Goal: Information Seeking & Learning: Learn about a topic

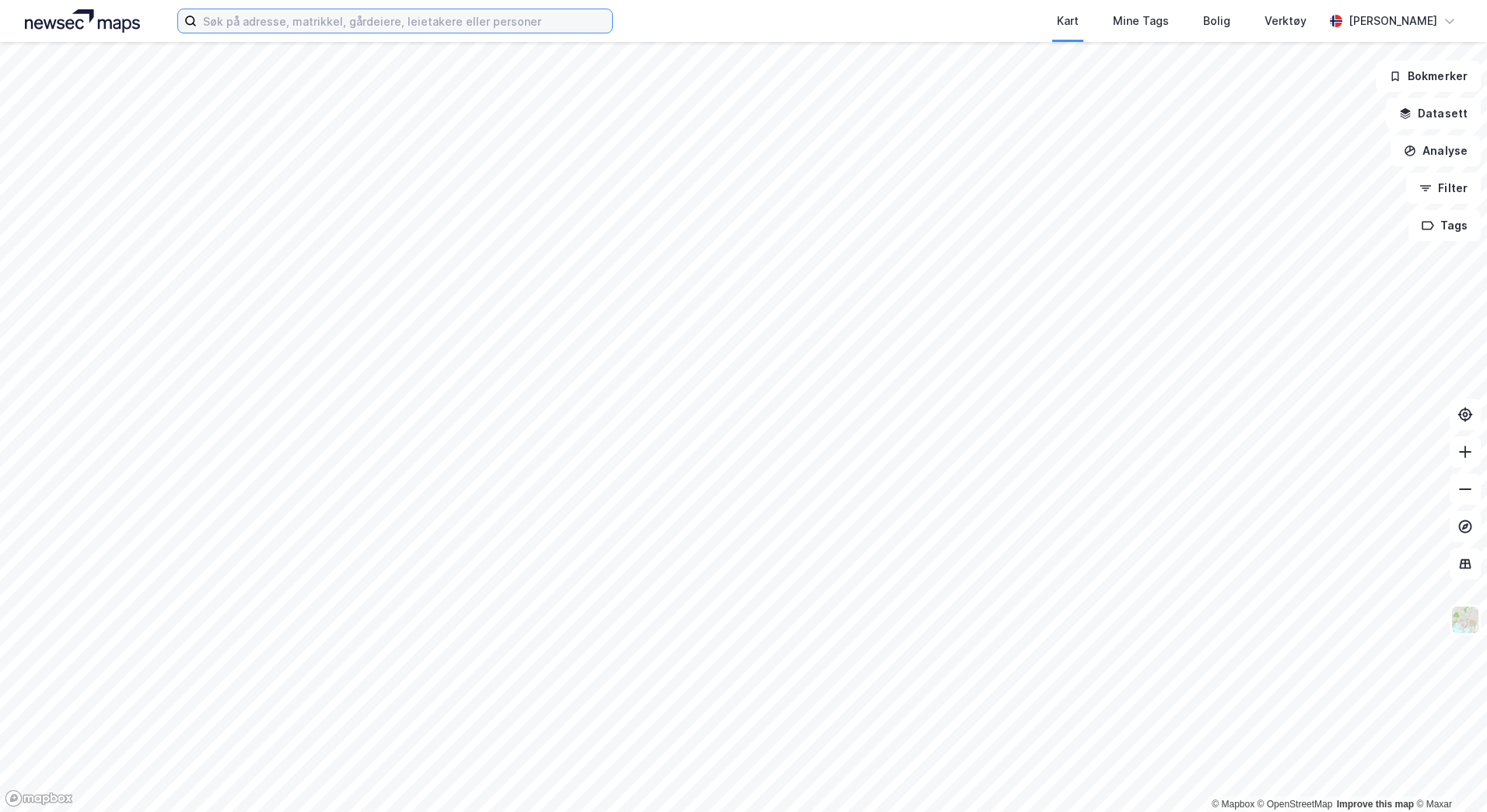
click at [426, 26] on input at bounding box center [404, 20] width 415 height 23
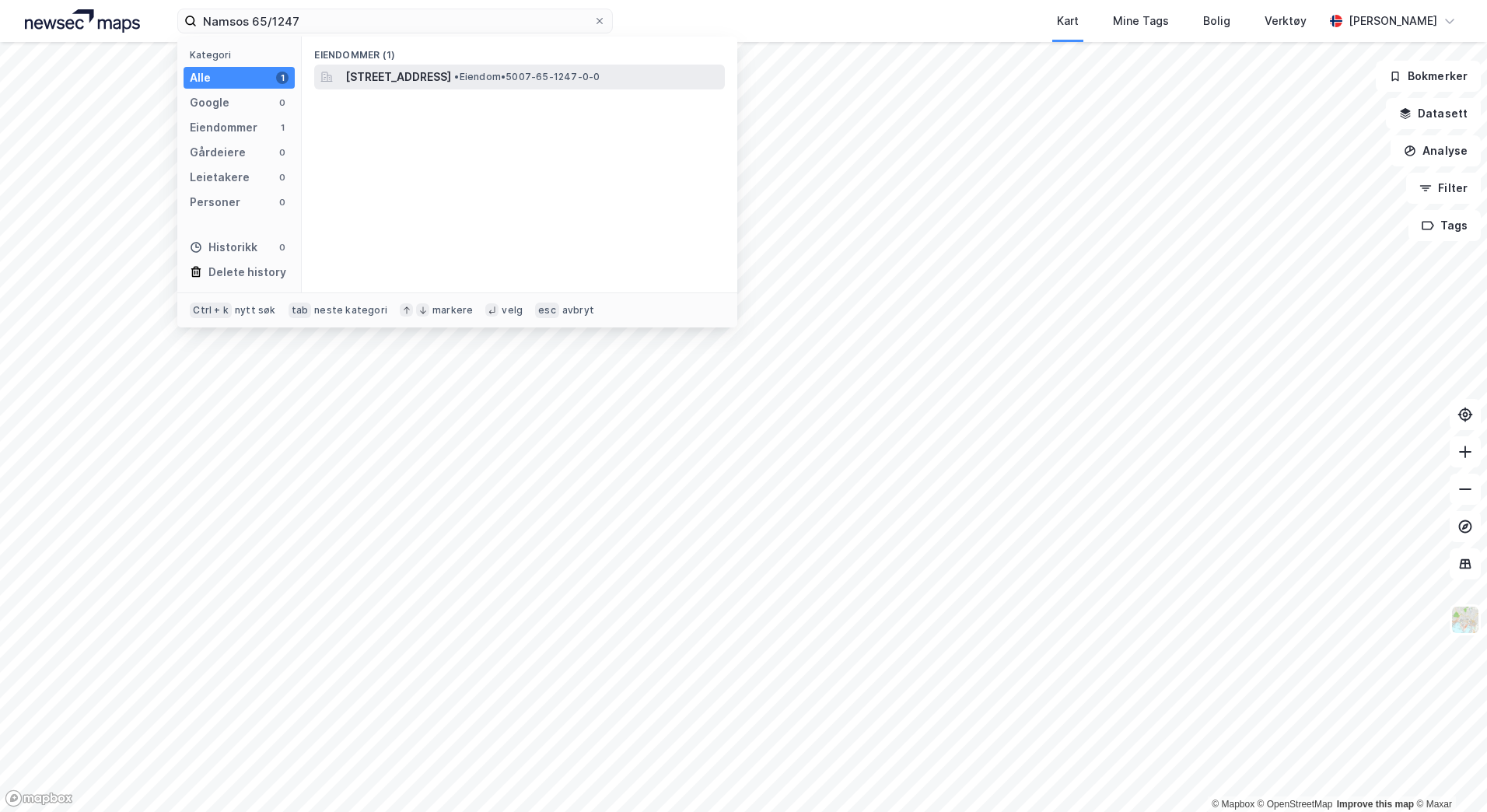
click at [560, 68] on div "[STREET_ADDRESS] • Eiendom • 5007-65-1247-0-0" at bounding box center [533, 77] width 376 height 19
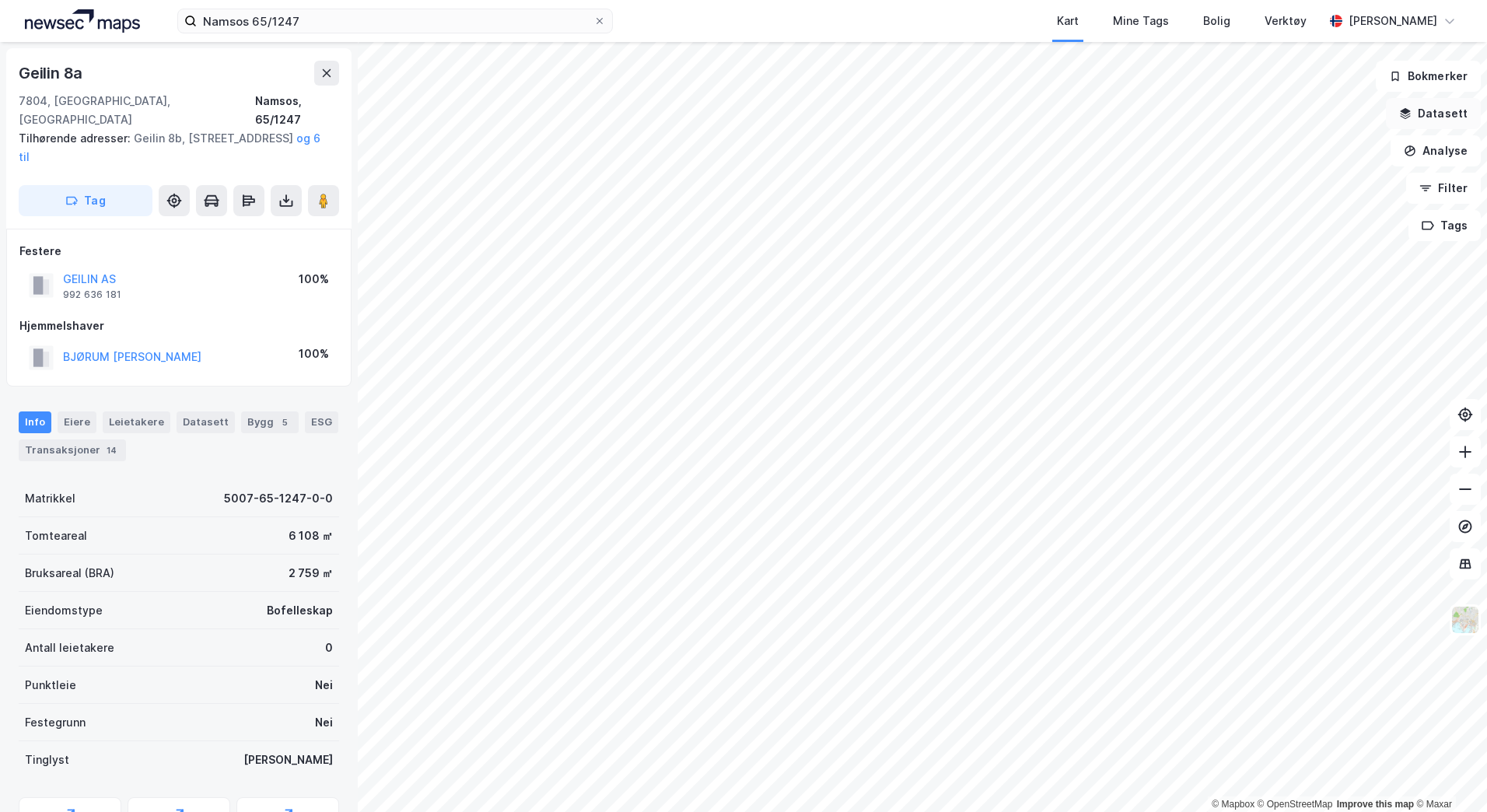
click at [1451, 113] on button "Datasett" at bounding box center [1434, 112] width 95 height 31
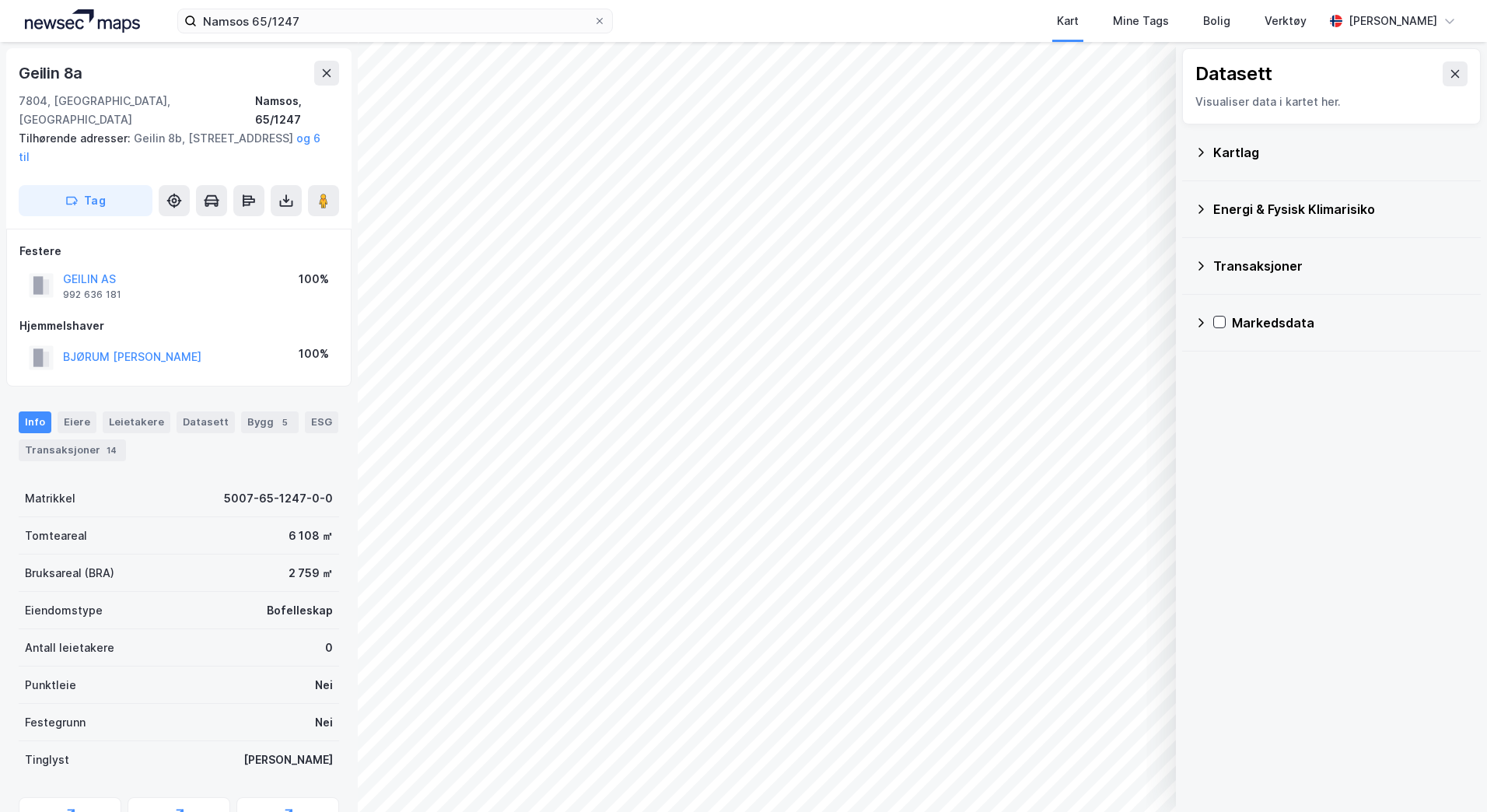
click at [1197, 152] on icon at bounding box center [1201, 151] width 12 height 12
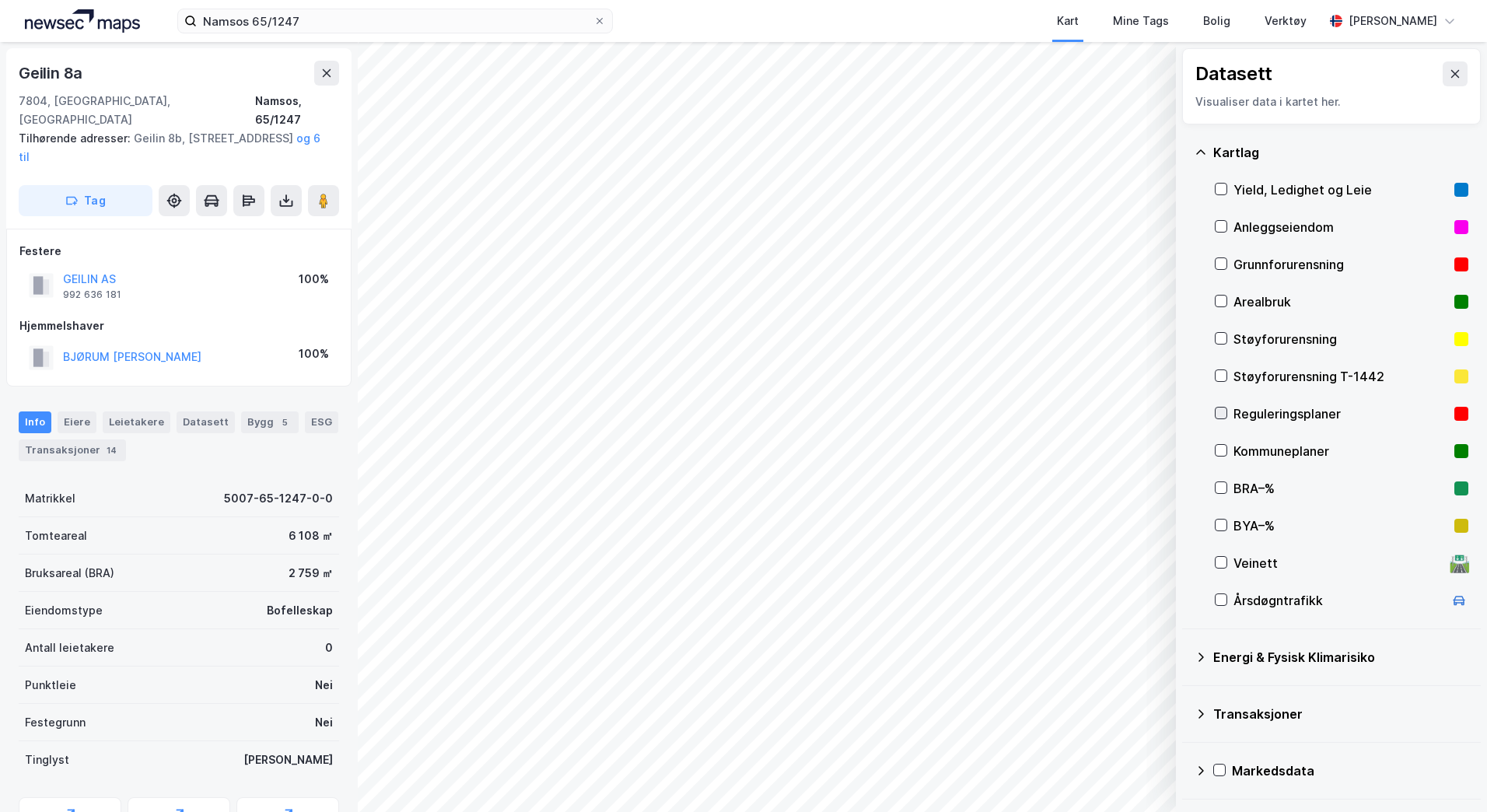
click at [1225, 414] on icon at bounding box center [1221, 413] width 11 height 11
drag, startPoint x: 236, startPoint y: 101, endPoint x: 338, endPoint y: 107, distance: 102.2
click at [338, 107] on div "7804, [GEOGRAPHIC_DATA], Trøndelag [GEOGRAPHIC_DATA], 65/1247" at bounding box center [178, 111] width 321 height 37
copy div "Namsos, 65/1247"
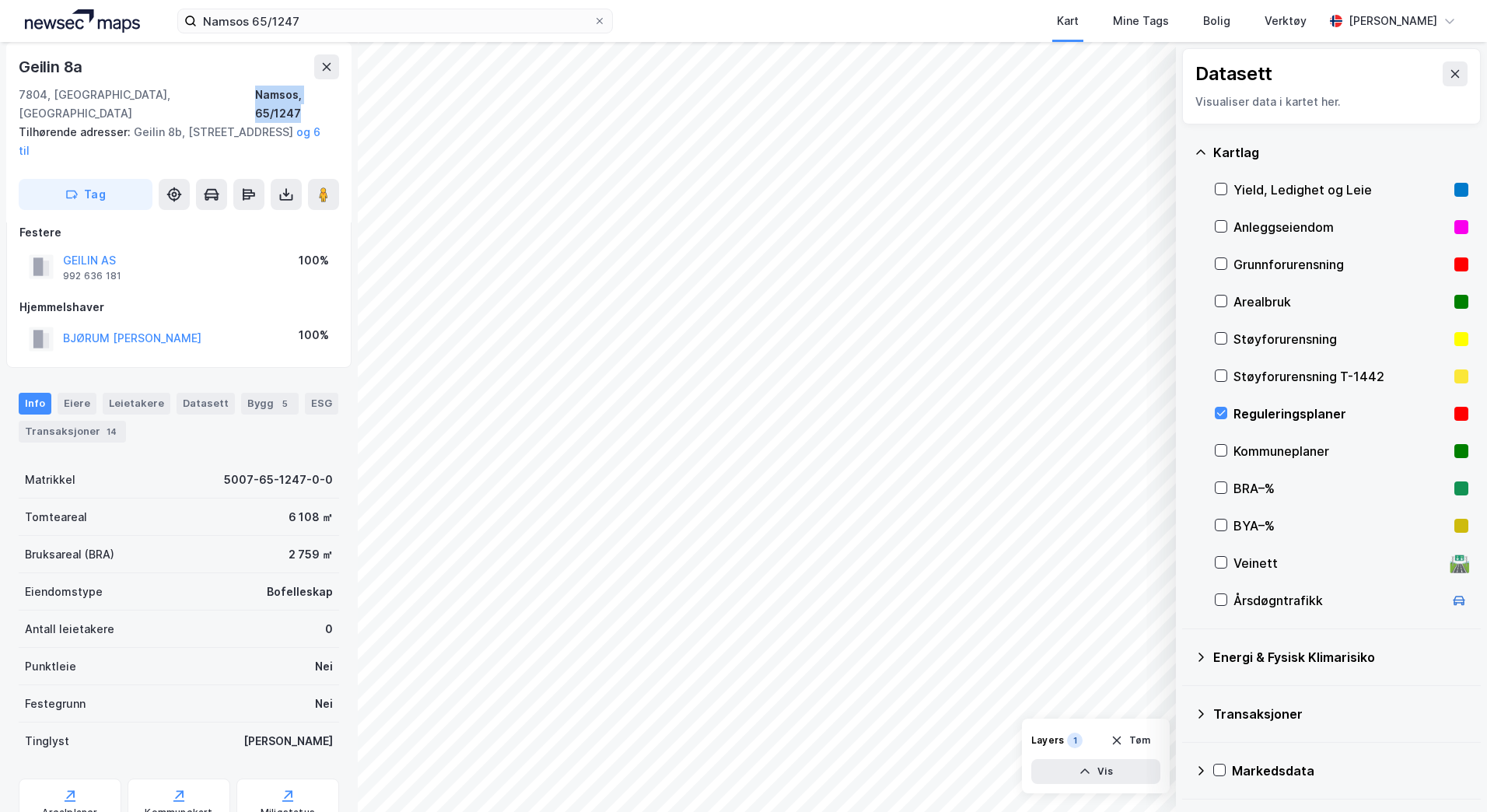
scroll to position [48, 0]
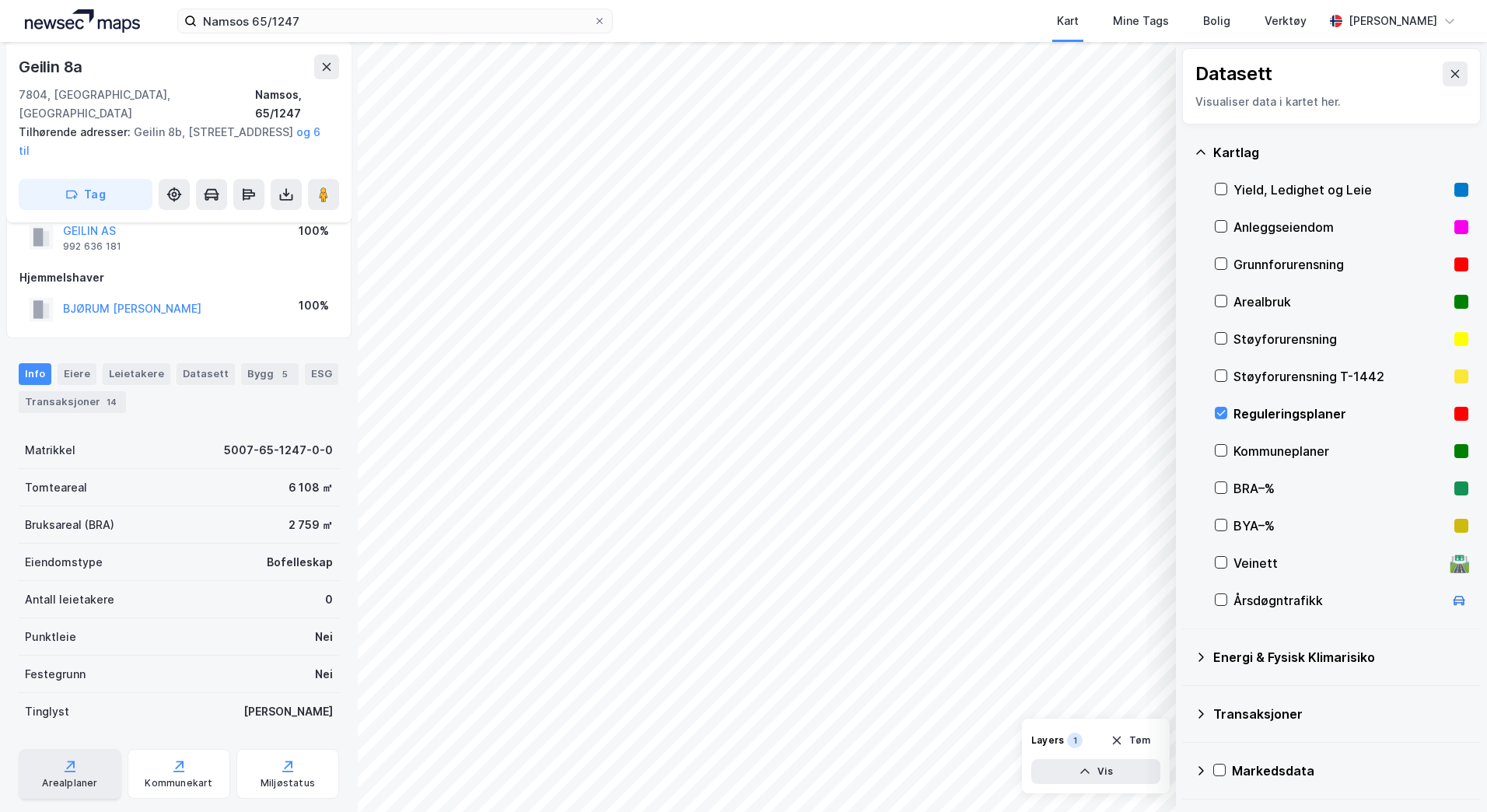
click at [101, 749] on div "Arealplaner" at bounding box center [70, 774] width 102 height 50
click at [1228, 185] on div "Yield, Ledighet og Leie" at bounding box center [1341, 190] width 254 height 37
click at [1226, 227] on icon at bounding box center [1221, 227] width 11 height 11
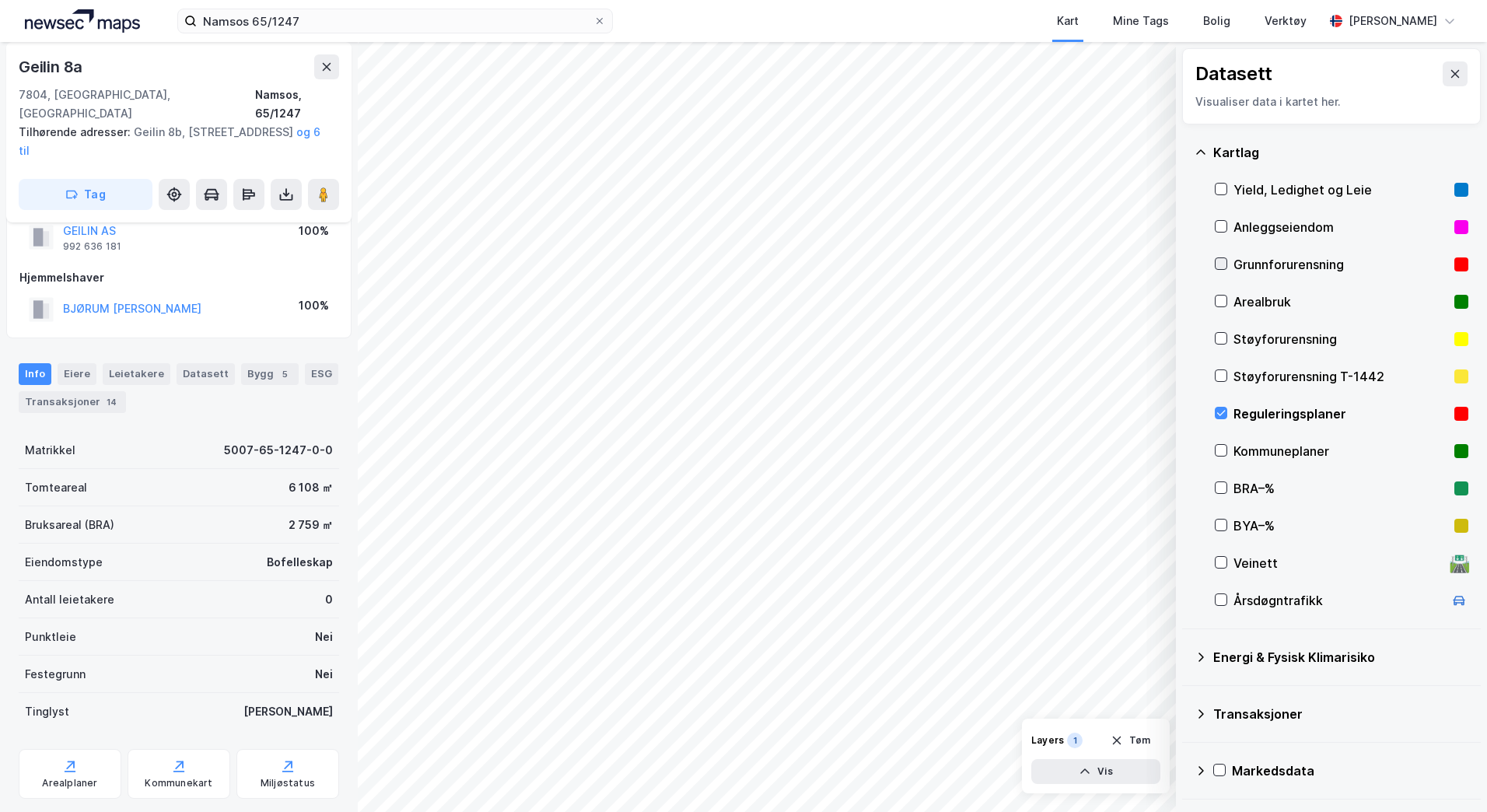
click at [1219, 268] on icon at bounding box center [1221, 264] width 11 height 11
click at [1222, 305] on icon at bounding box center [1221, 301] width 11 height 11
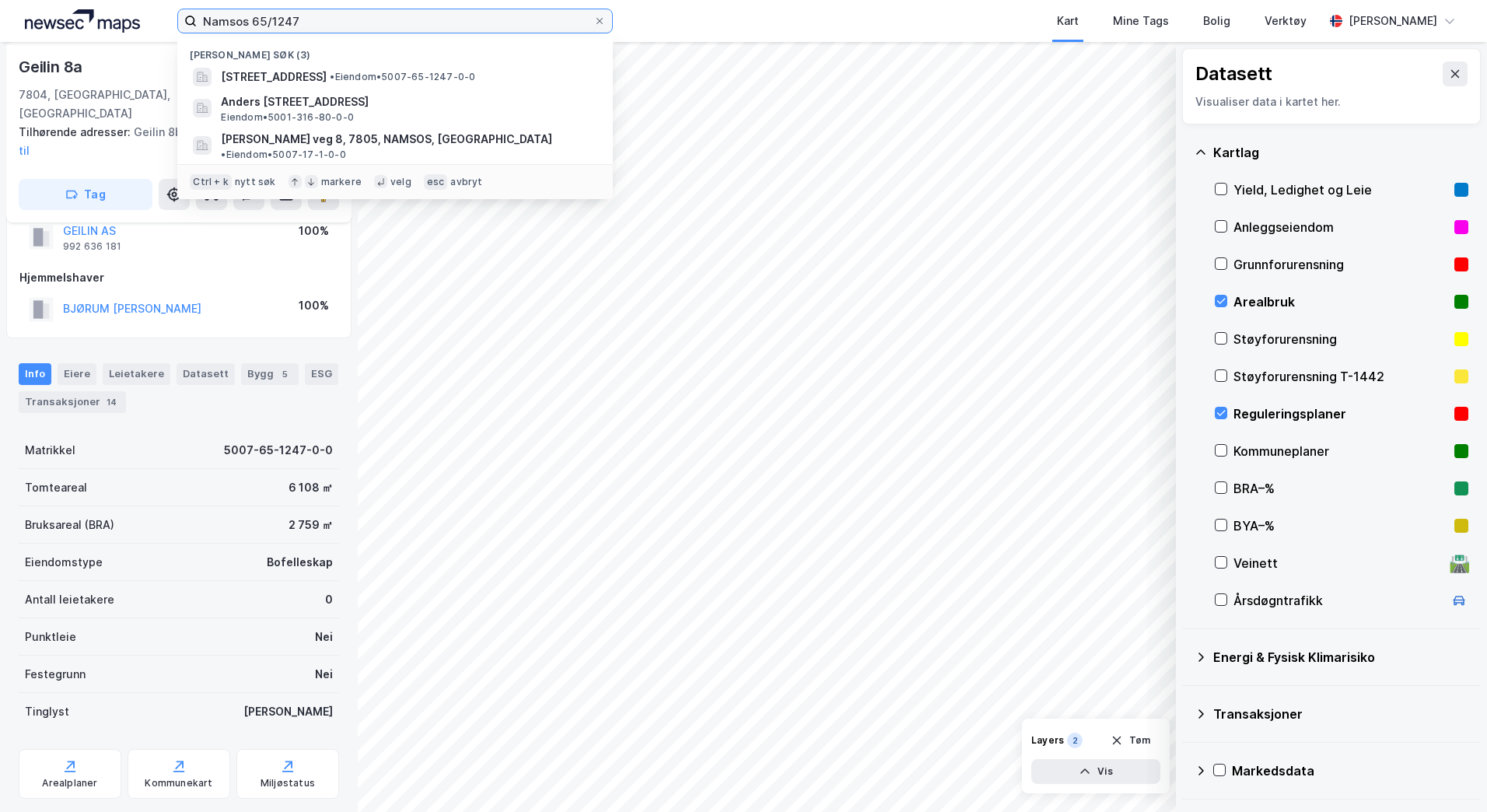
drag, startPoint x: 357, startPoint y: 32, endPoint x: 60, endPoint y: 12, distance: 297.7
click at [61, 13] on div "Namsos 65/1247 Nylige søk (3) Geilin 8A, 7804, NAMSOS, [GEOGRAPHIC_DATA] • Eien…" at bounding box center [744, 20] width 1487 height 42
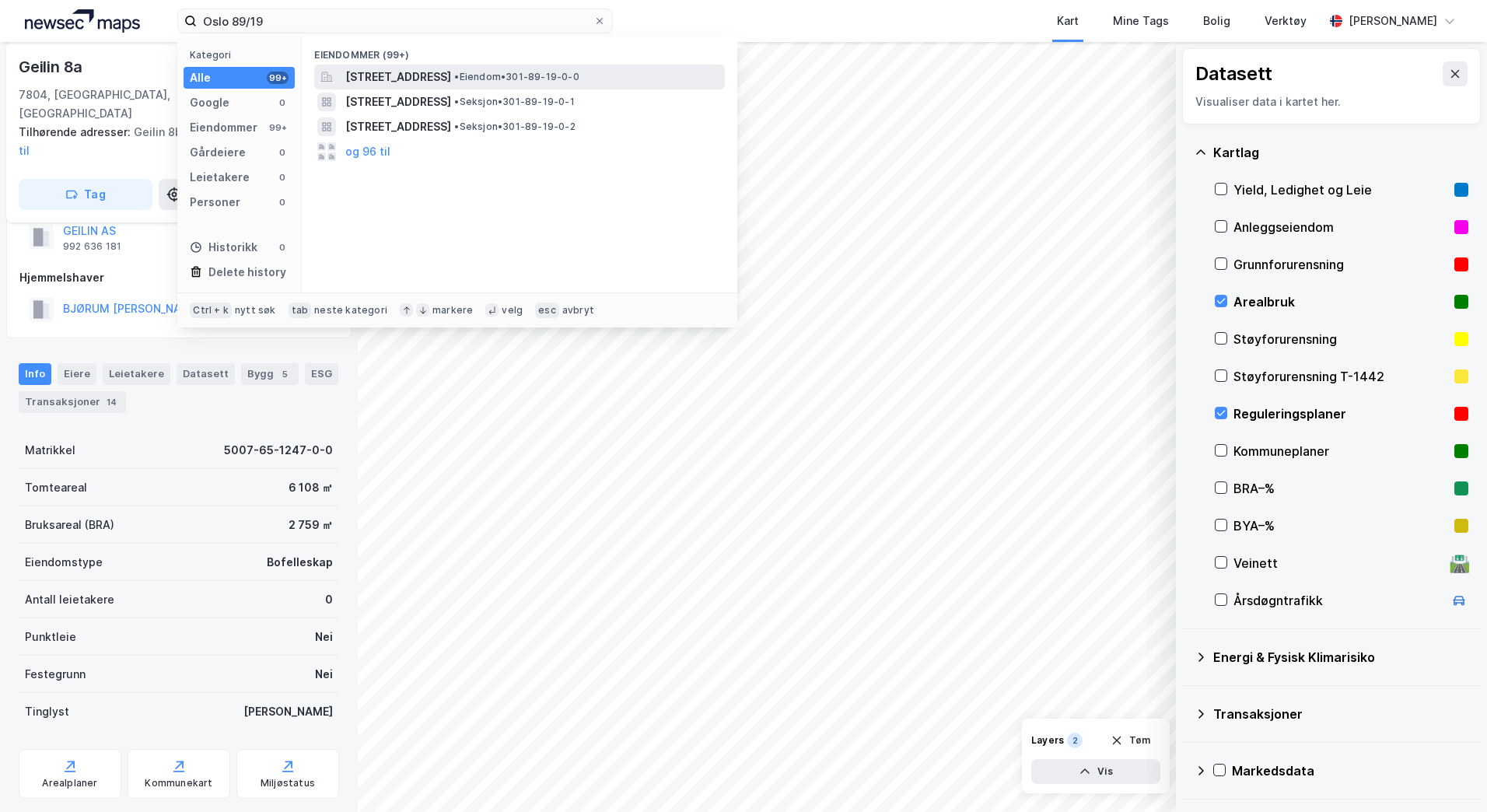
click at [451, 75] on span "[STREET_ADDRESS]" at bounding box center [399, 77] width 106 height 19
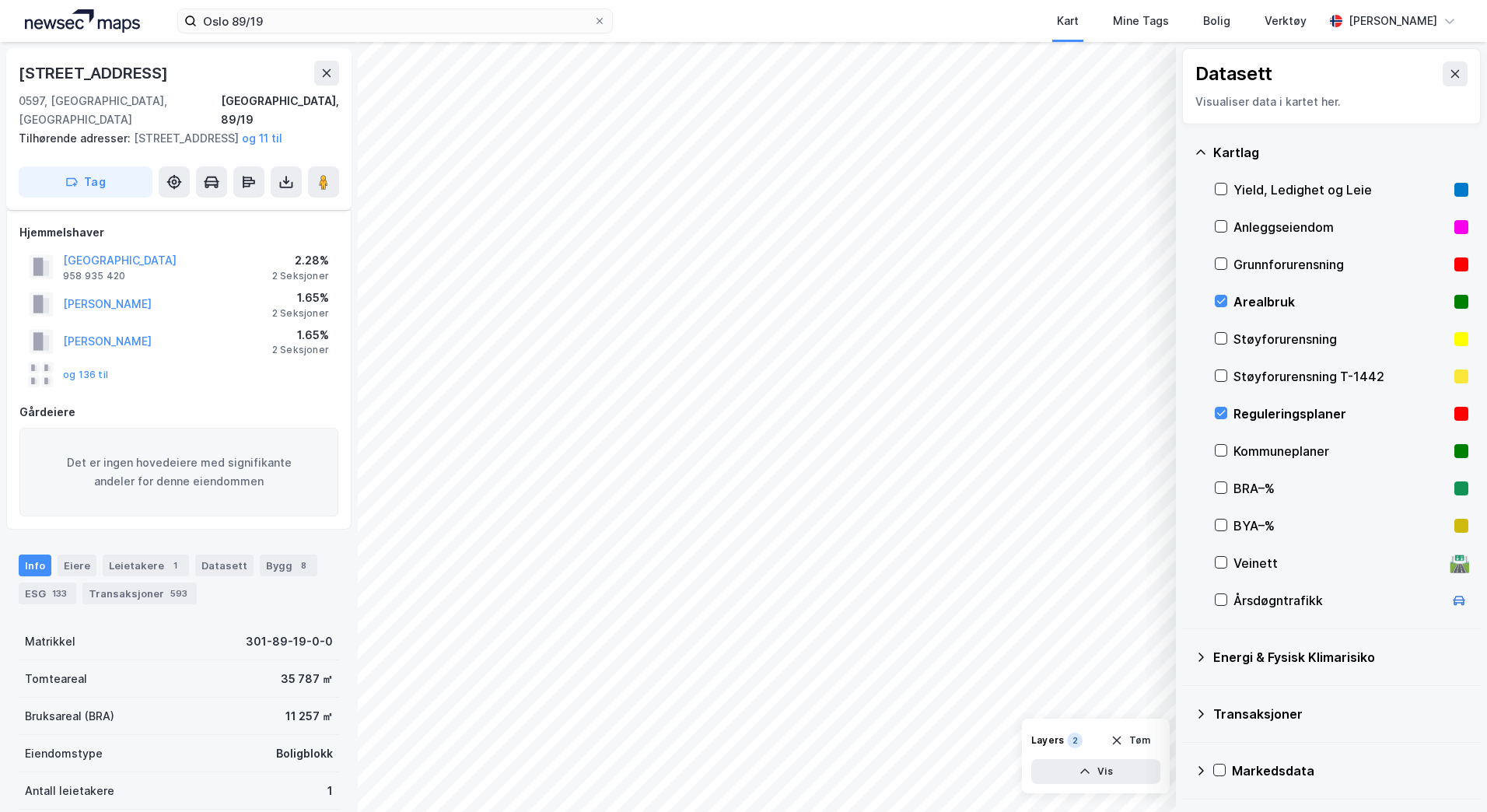
scroll to position [48, 0]
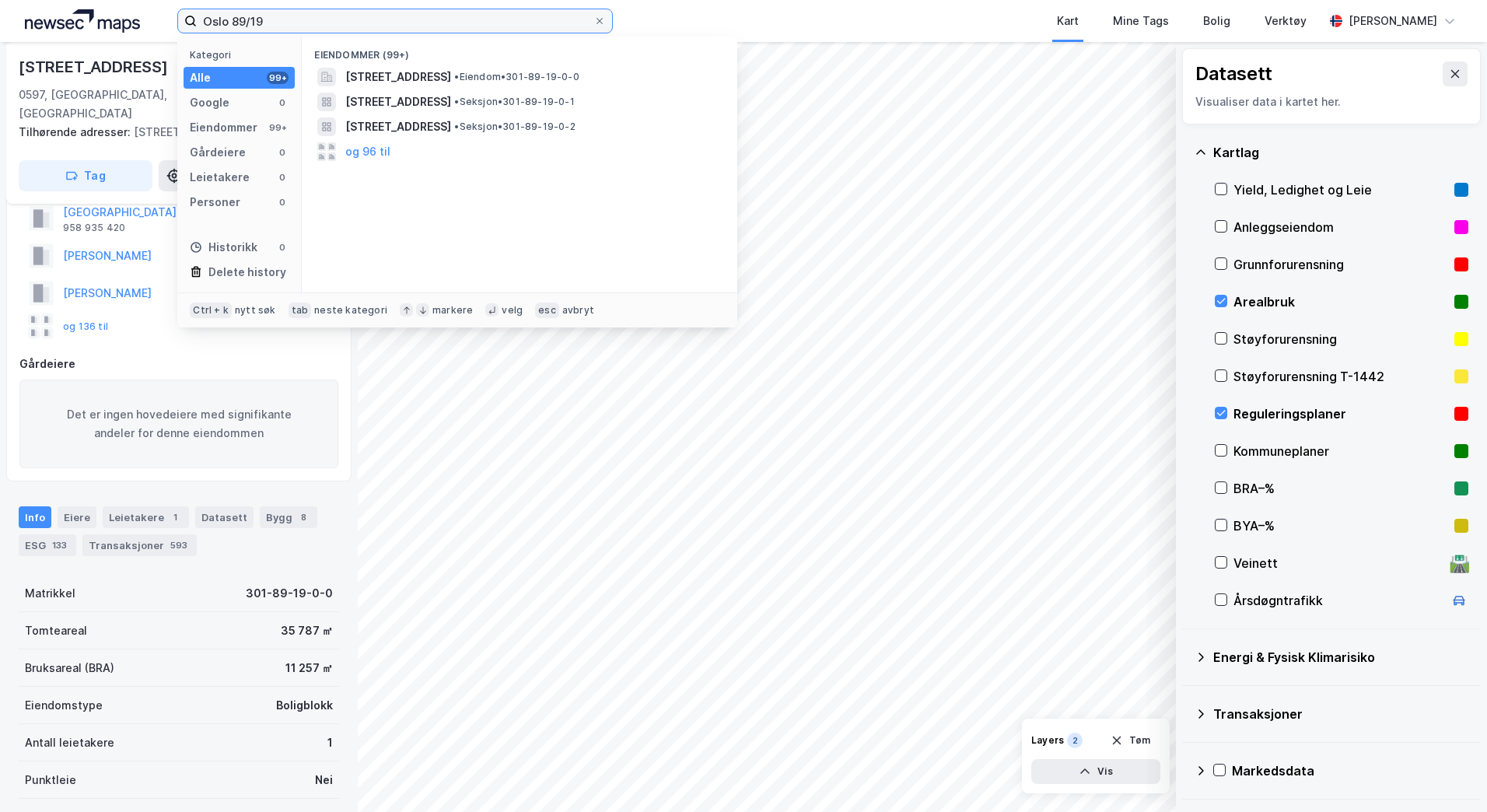
drag, startPoint x: 265, startPoint y: 23, endPoint x: 93, endPoint y: 10, distance: 172.5
click at [93, 10] on div "Oslo 89/19 Kategori Alle 99+ Google 0 Eiendommer 99+ Gårdeiere 0 Leietakere 0 P…" at bounding box center [744, 20] width 1487 height 42
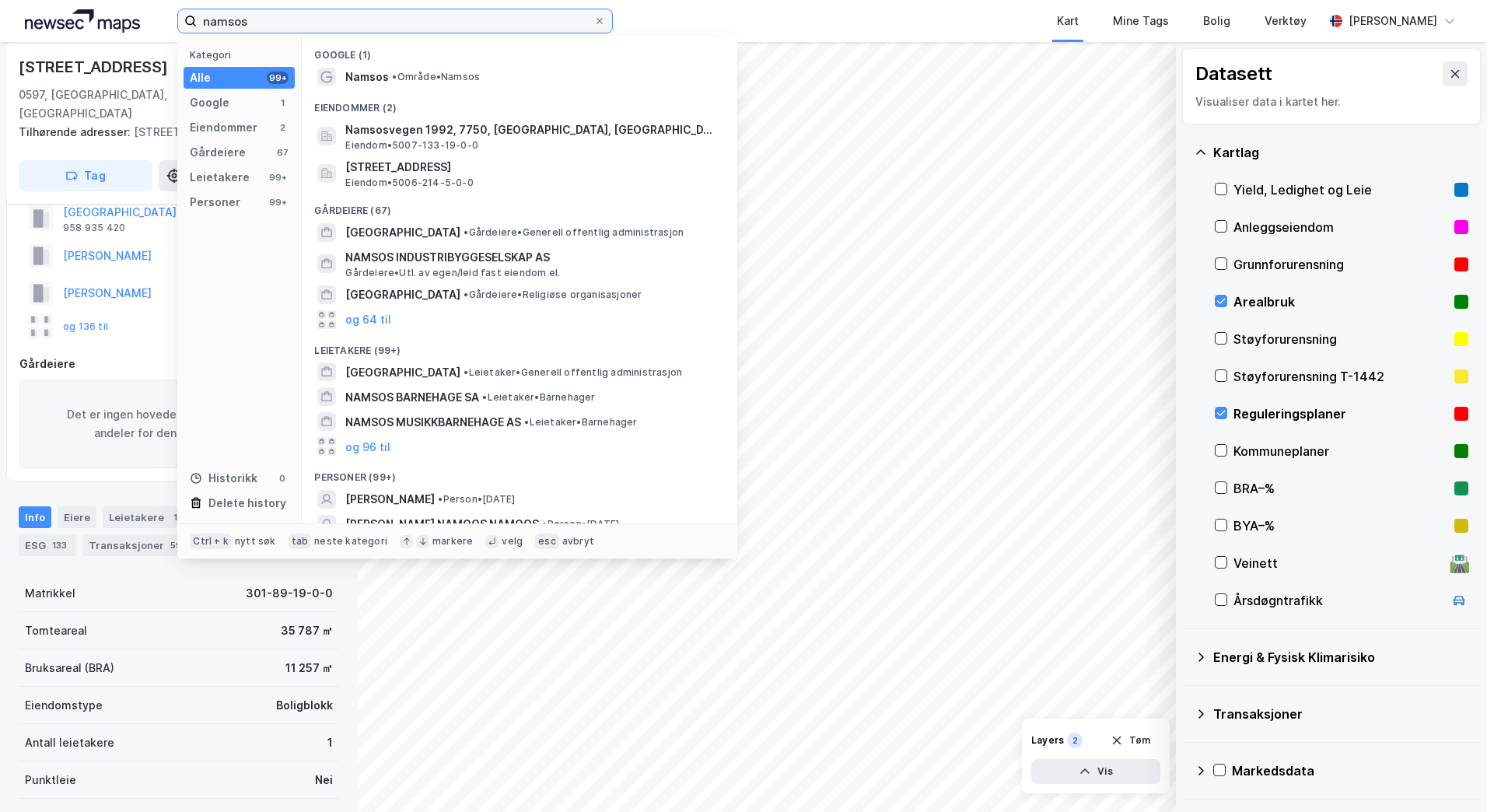
click at [339, 23] on input "namsos" at bounding box center [395, 20] width 397 height 23
click at [334, 23] on input "namsos" at bounding box center [395, 20] width 397 height 23
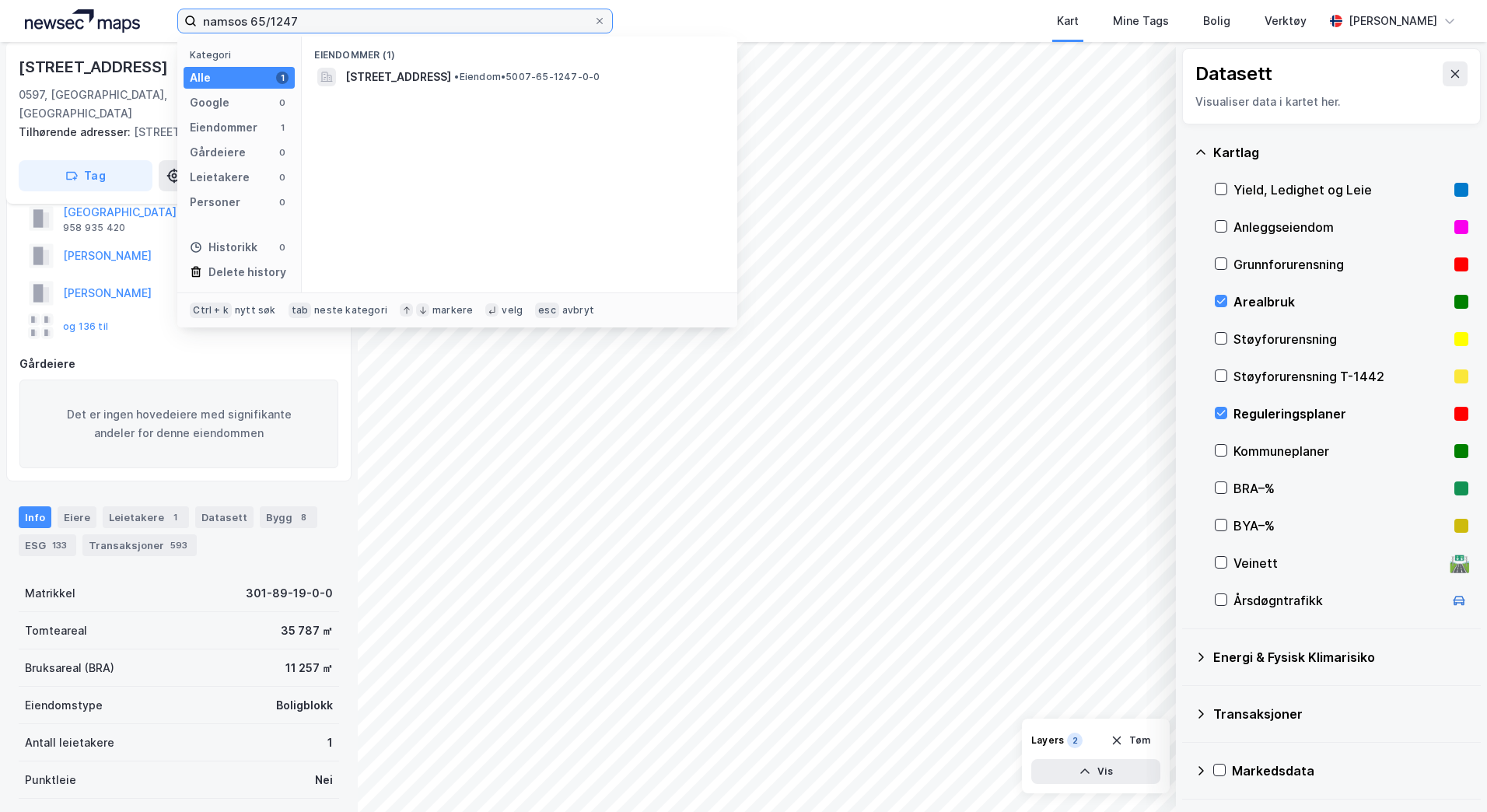
type input "namsos 65/1247"
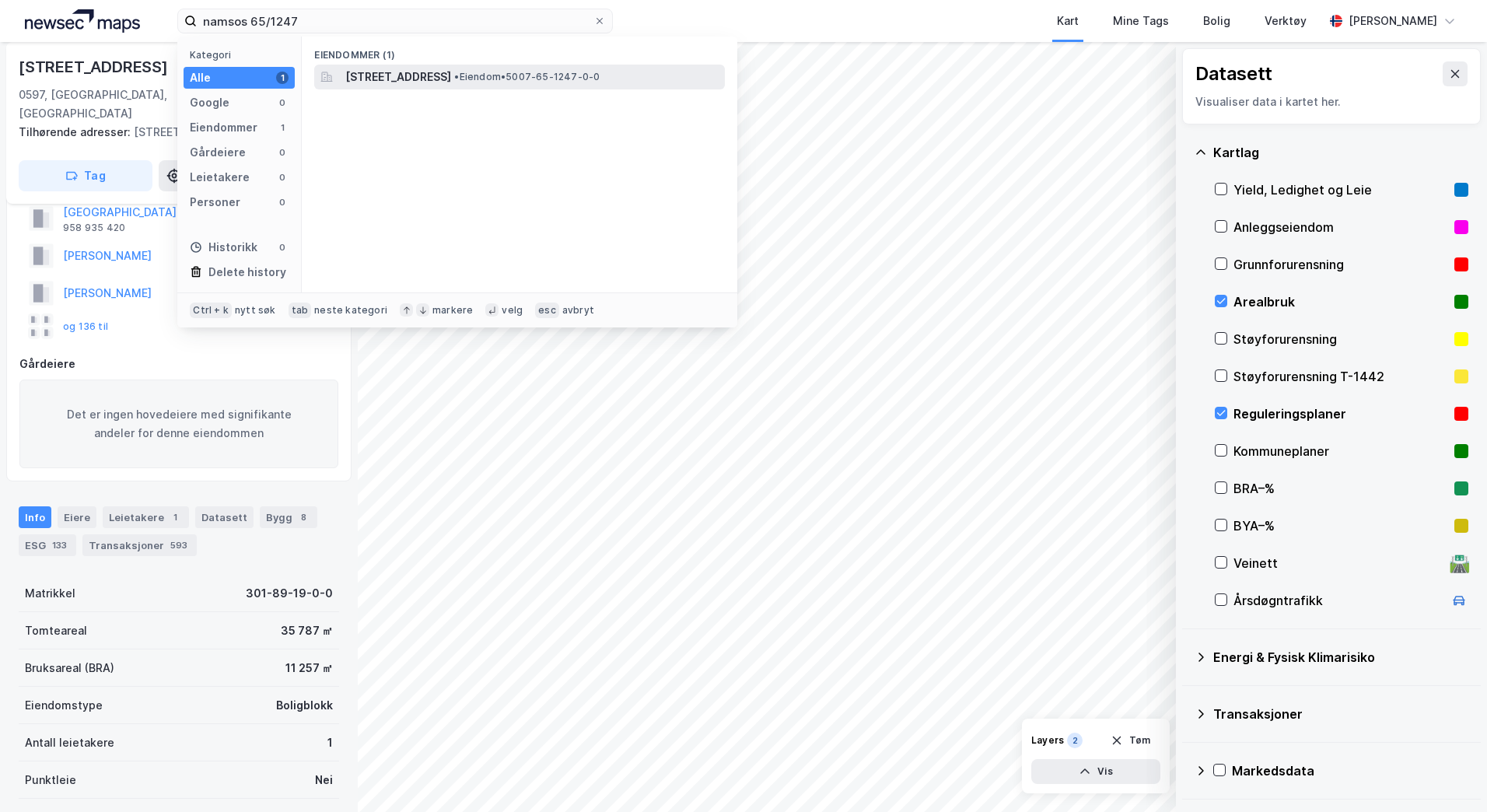
click at [407, 84] on span "[STREET_ADDRESS]" at bounding box center [399, 77] width 106 height 19
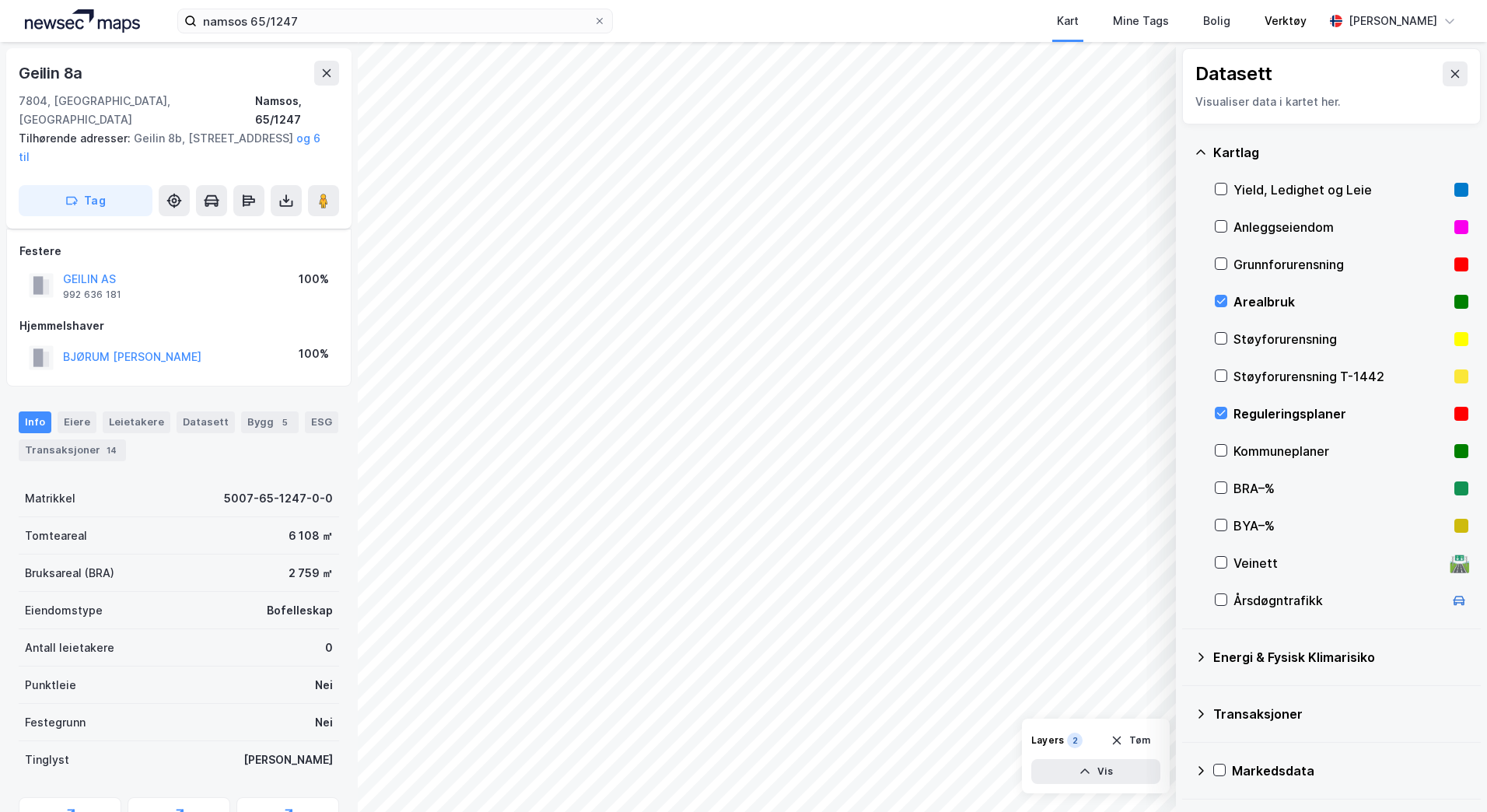
scroll to position [48, 0]
